Goal: Task Accomplishment & Management: Manage account settings

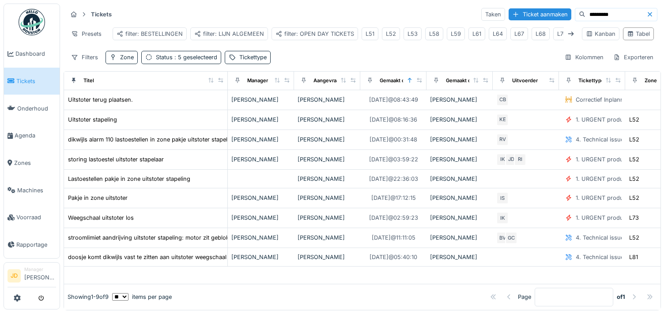
scroll to position [7, 0]
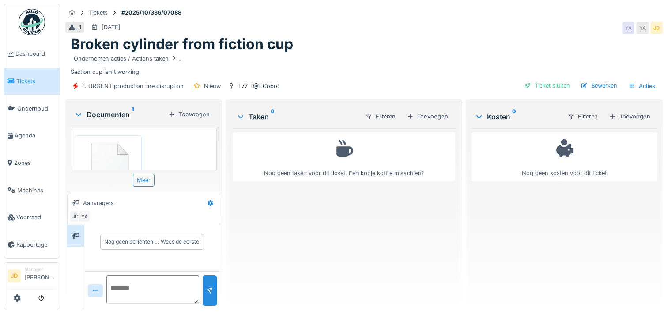
click at [98, 143] on img at bounding box center [108, 167] width 63 height 60
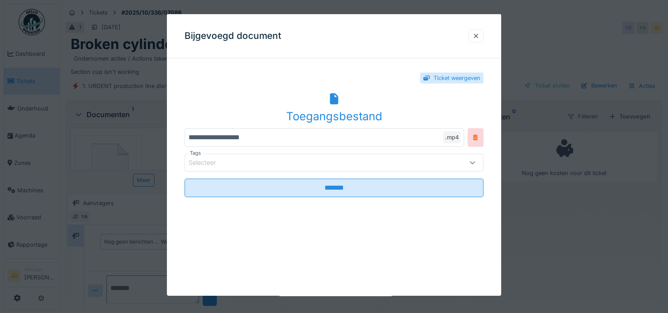
click at [324, 99] on div "Toegangsbestand" at bounding box center [334, 108] width 299 height 34
click at [477, 38] on div at bounding box center [476, 36] width 7 height 8
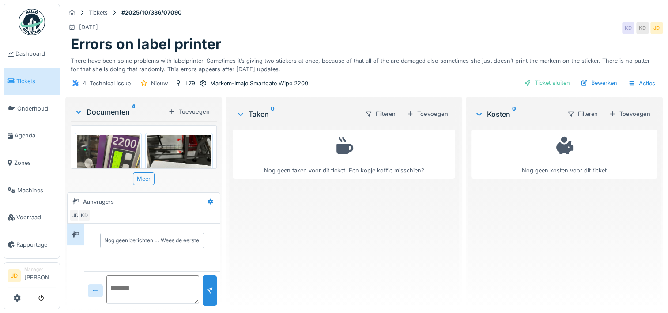
click at [159, 147] on img at bounding box center [179, 177] width 63 height 84
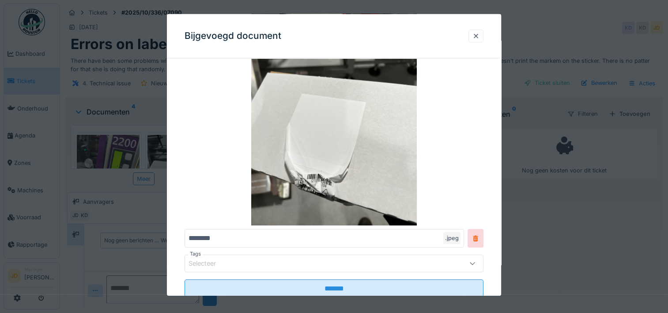
scroll to position [88, 0]
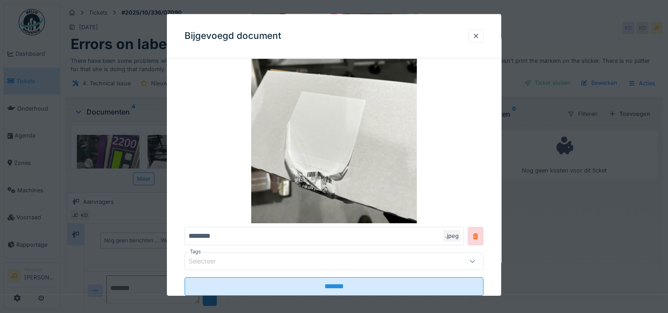
click at [601, 231] on div at bounding box center [334, 156] width 668 height 313
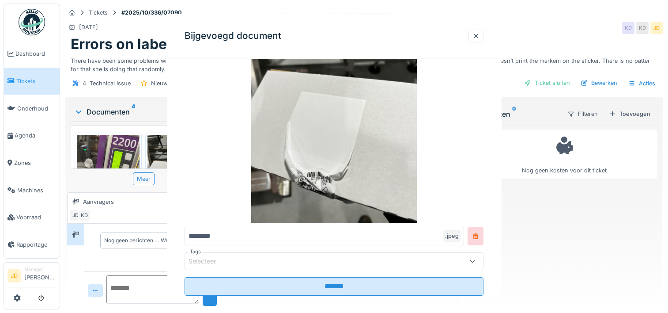
scroll to position [0, 0]
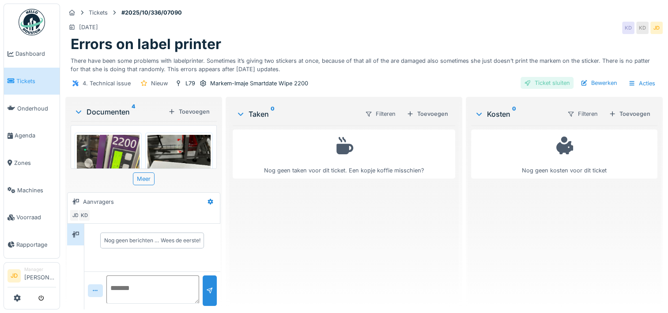
click at [554, 83] on div "Ticket sluiten" at bounding box center [547, 83] width 53 height 12
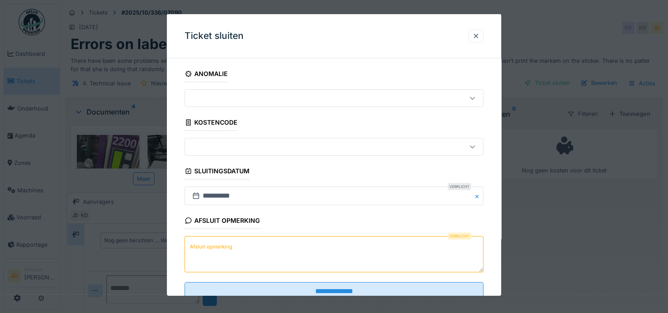
click at [360, 246] on textarea "Afsluit opmerking" at bounding box center [334, 254] width 299 height 36
type textarea "*"
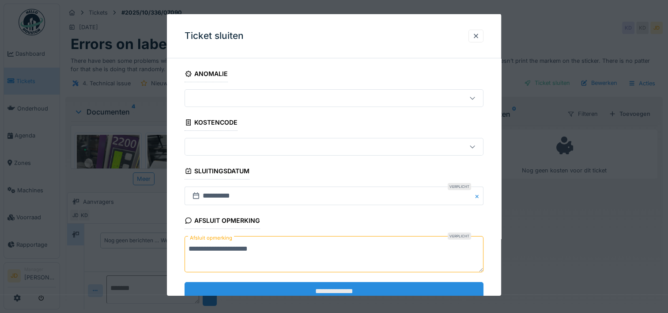
type textarea "**********"
click at [348, 288] on input "**********" at bounding box center [334, 290] width 299 height 19
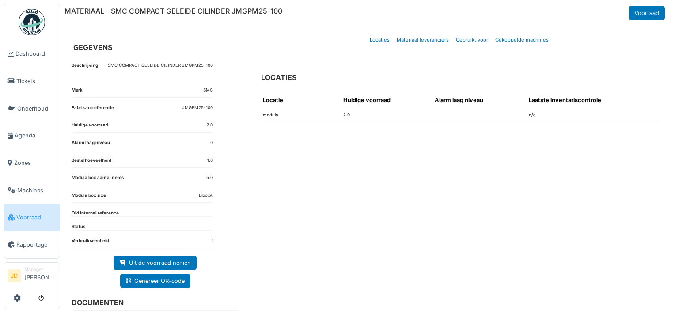
click at [380, 176] on div "Locatie Huidige voorraad Alarm laag niveau Laatste inventariscontrole modula 2.…" at bounding box center [459, 202] width 414 height 234
